Goal: Information Seeking & Learning: Learn about a topic

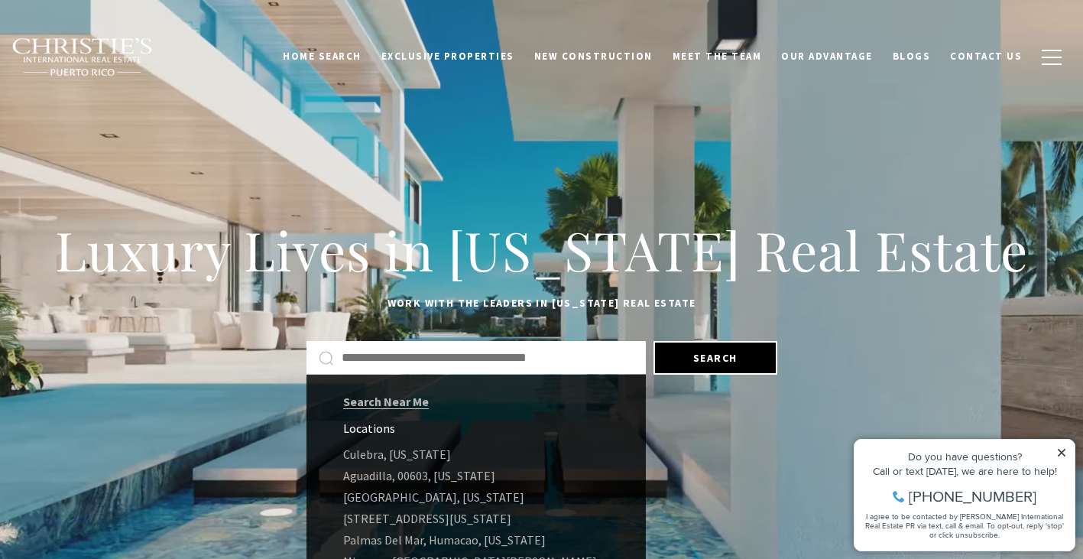
click at [382, 355] on input "Search by Address, City, or Neighborhood" at bounding box center [488, 358] width 292 height 20
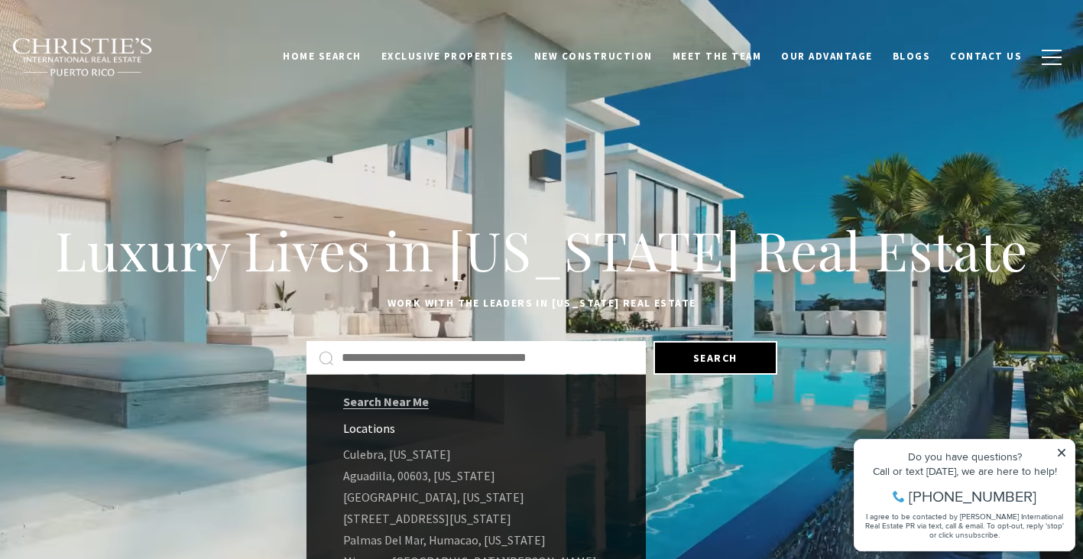
click at [382, 354] on input "Search by Address, City, or Neighborhood" at bounding box center [488, 358] width 292 height 20
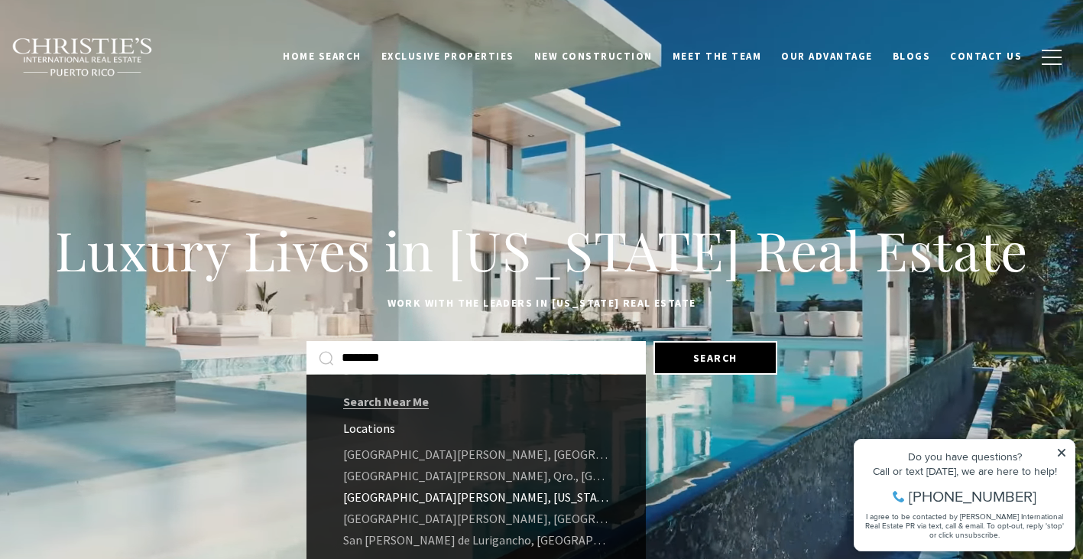
type input "********"
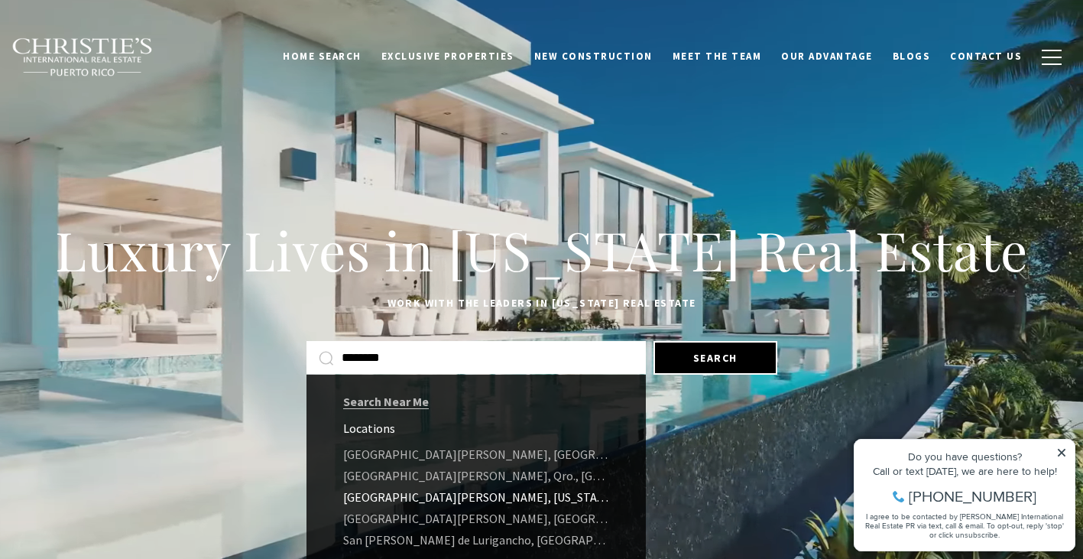
click at [400, 498] on link "San Juan, Puerto Rico" at bounding box center [476, 496] width 339 height 21
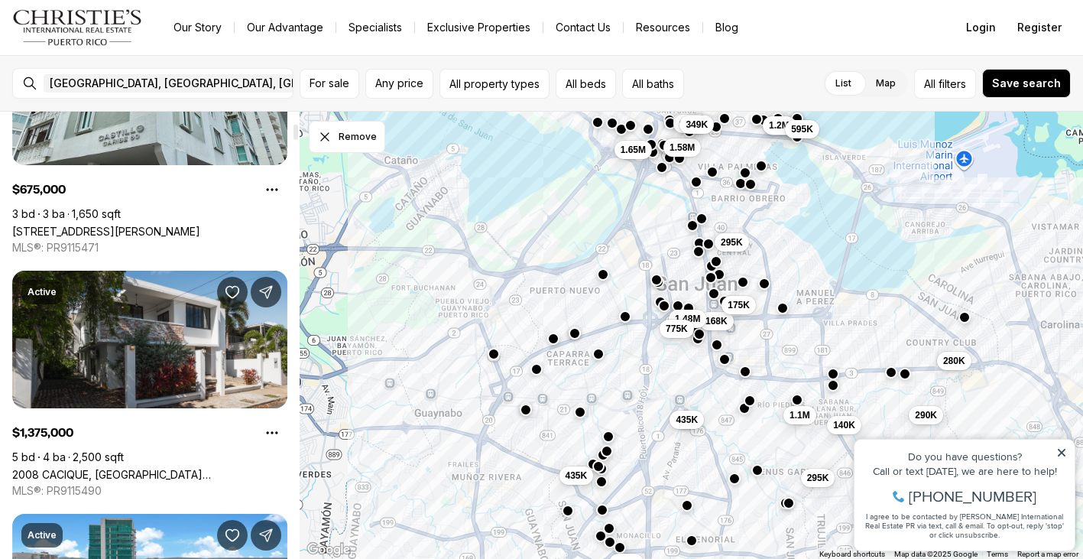
scroll to position [378, 0]
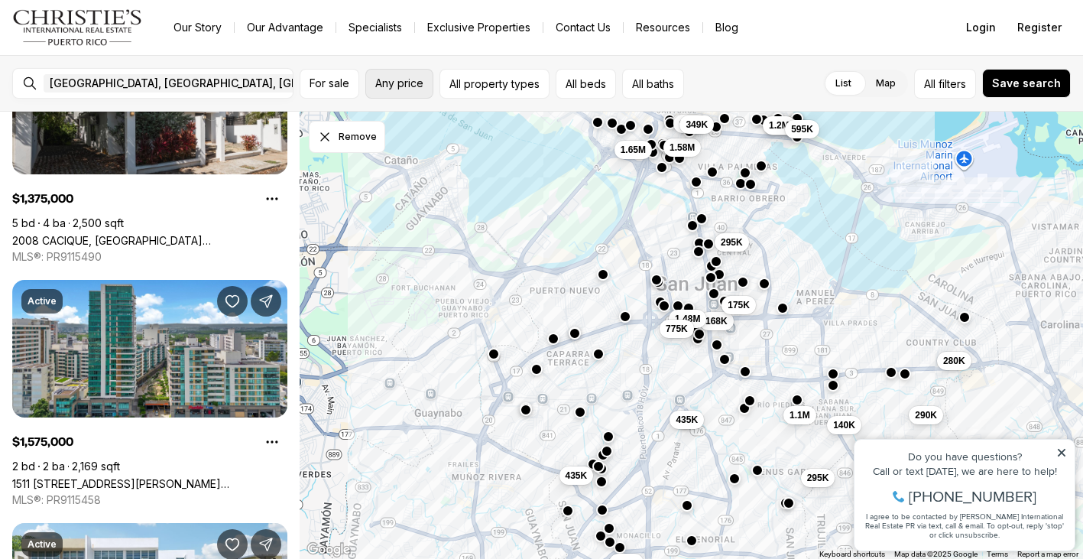
click at [395, 85] on span "Any price" at bounding box center [399, 83] width 48 height 12
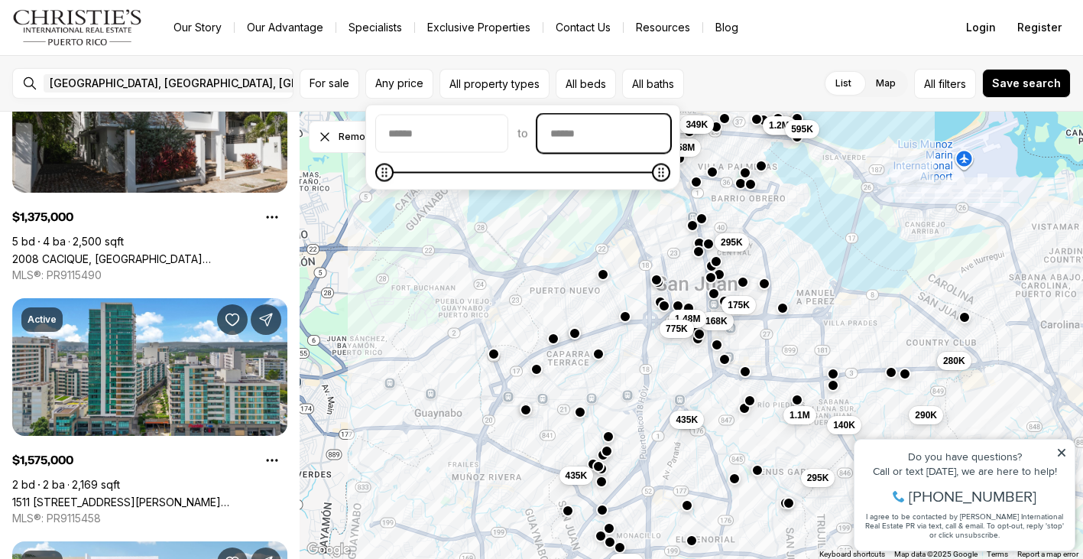
click at [605, 132] on input "priceMax" at bounding box center [604, 133] width 132 height 37
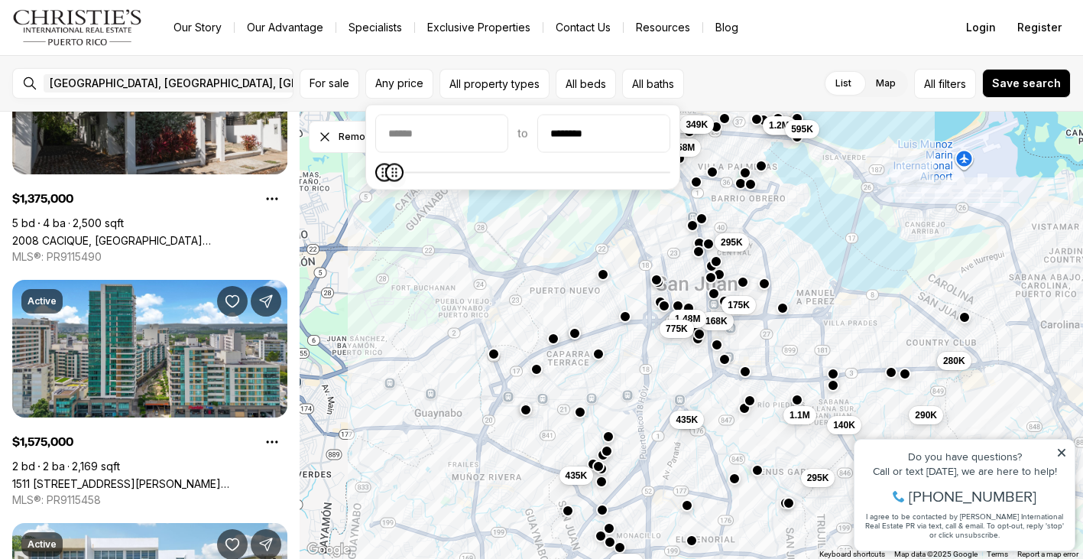
type input "********"
click at [388, 179] on icon "Maximum" at bounding box center [394, 173] width 12 height 12
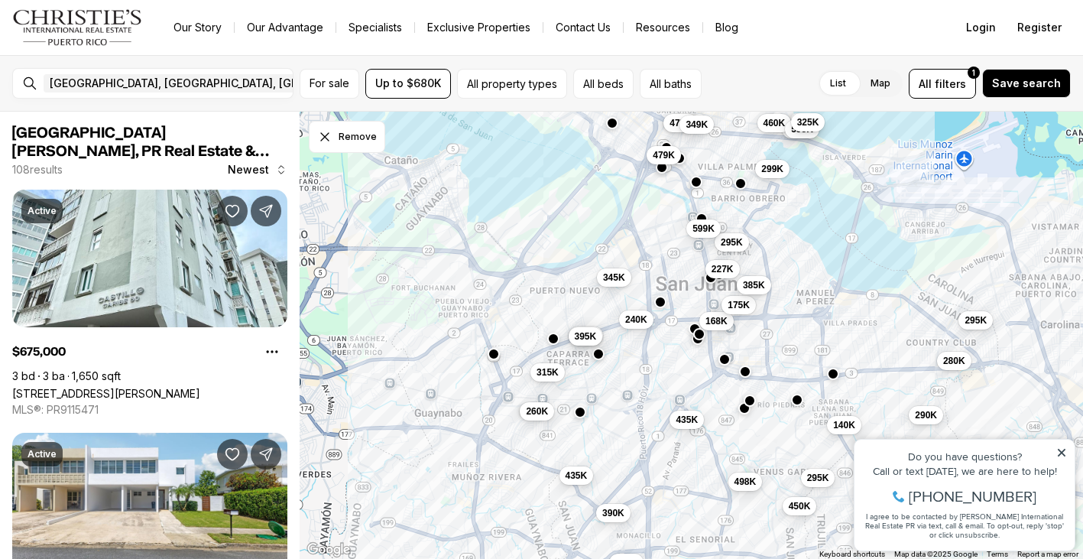
click at [767, 63] on div "[GEOGRAPHIC_DATA], [GEOGRAPHIC_DATA], [GEOGRAPHIC_DATA] Remove [GEOGRAPHIC_DATA…" at bounding box center [541, 83] width 1083 height 57
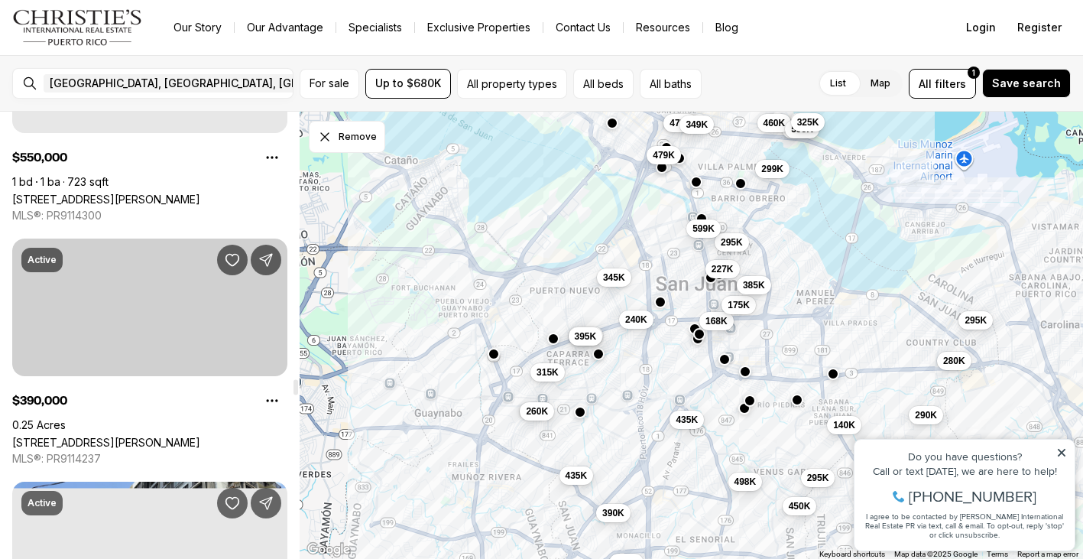
scroll to position [7720, 0]
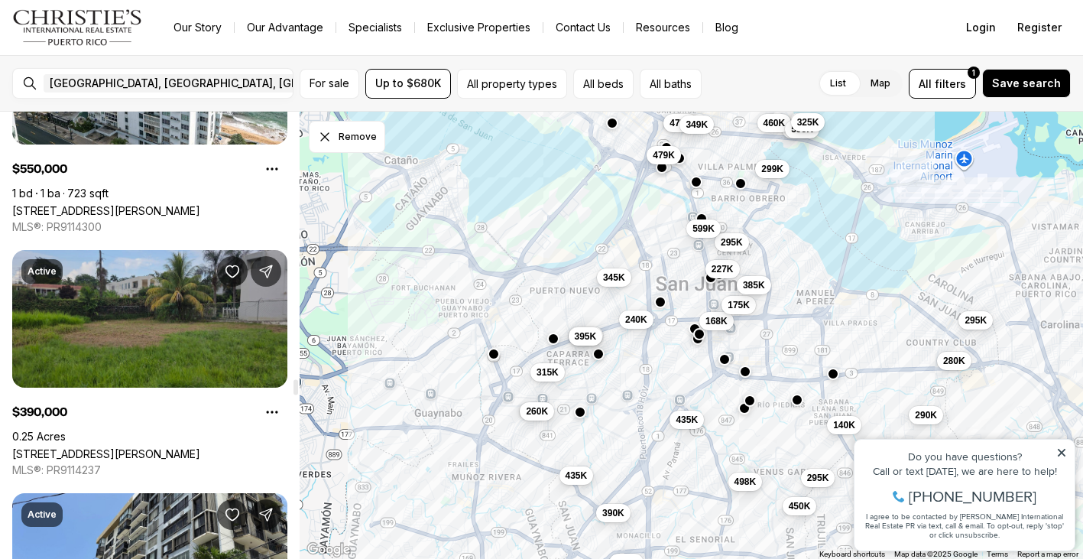
click at [200, 447] on link "[STREET_ADDRESS][PERSON_NAME]" at bounding box center [106, 453] width 188 height 13
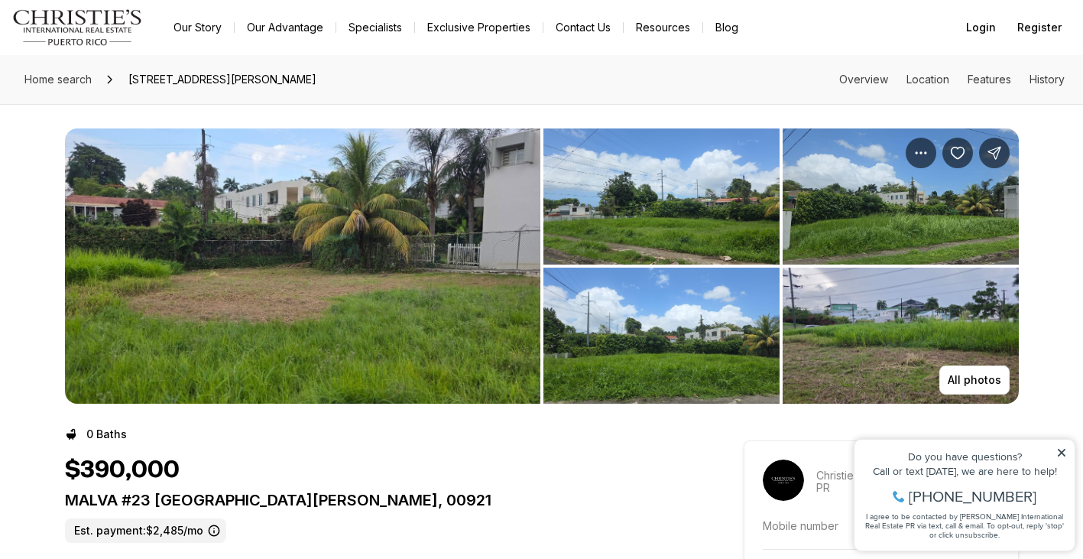
click at [210, 359] on img "View image gallery" at bounding box center [303, 265] width 476 height 275
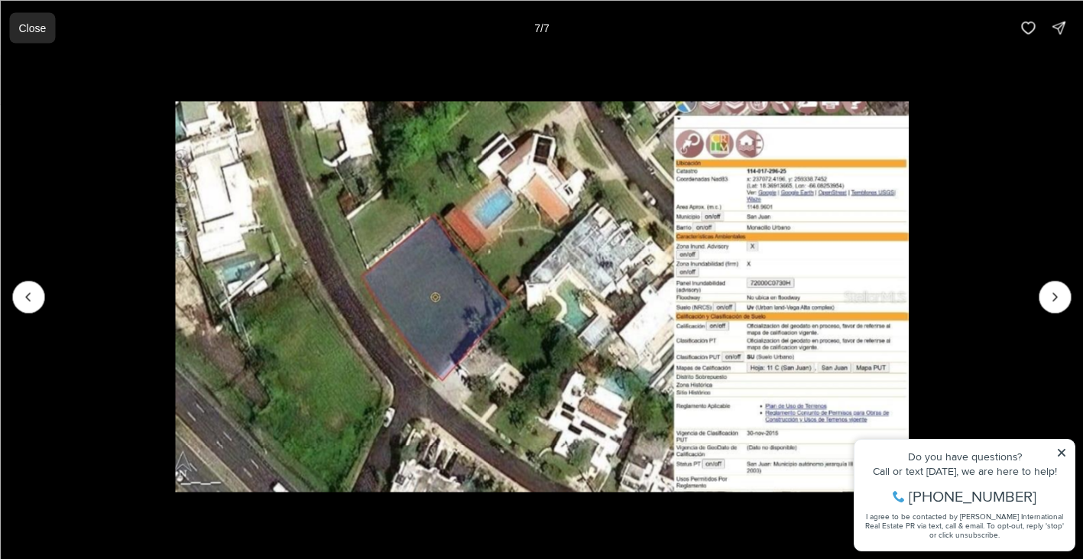
click at [38, 34] on button "Close" at bounding box center [32, 27] width 46 height 31
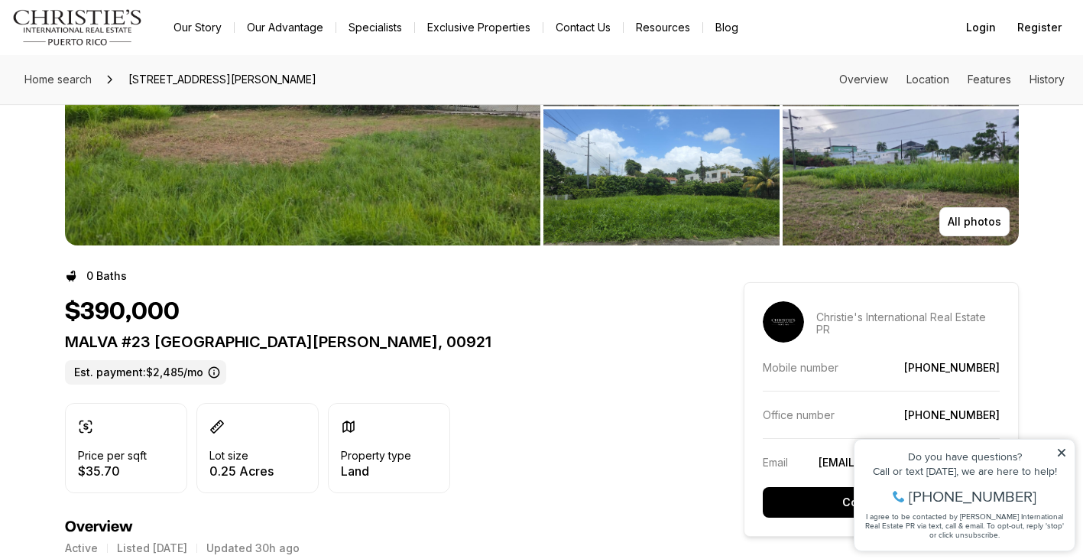
scroll to position [180, 0]
